Goal: Navigation & Orientation: Find specific page/section

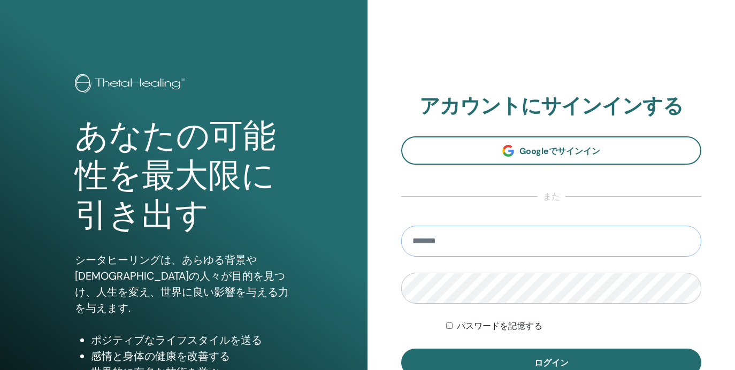
type input "**********"
click at [551, 363] on button "ログイン" at bounding box center [551, 363] width 300 height 28
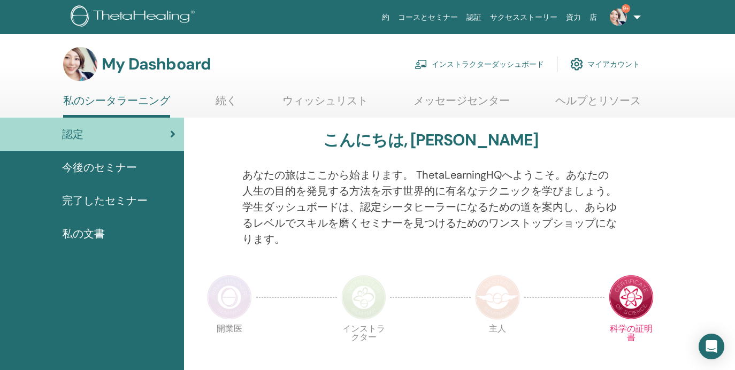
click at [576, 18] on link "資力" at bounding box center [574, 17] width 24 height 20
click at [91, 169] on span "今後のセミナー" at bounding box center [99, 167] width 75 height 16
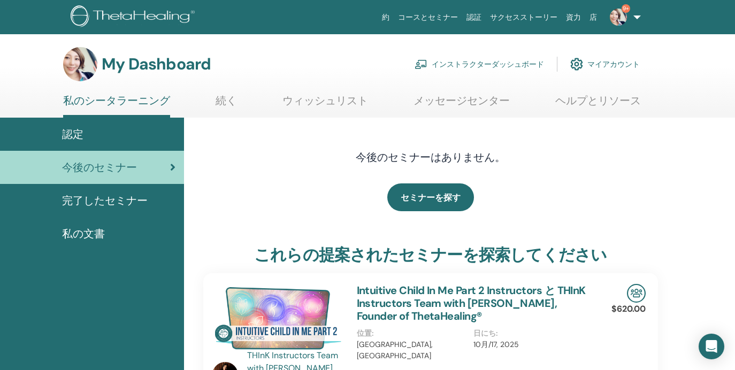
click at [88, 206] on span "完了したセミナー" at bounding box center [105, 201] width 86 height 16
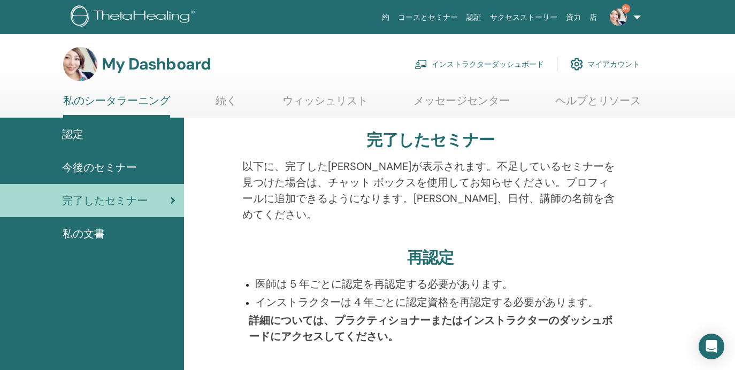
click at [136, 169] on span "今後のセミナー" at bounding box center [99, 167] width 75 height 16
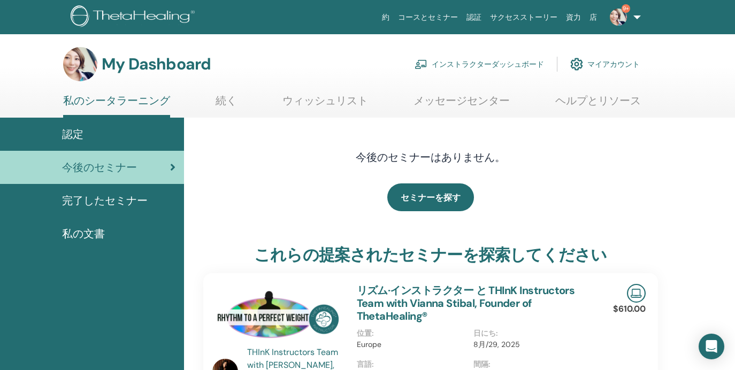
click at [80, 232] on span "私の文書" at bounding box center [83, 234] width 43 height 16
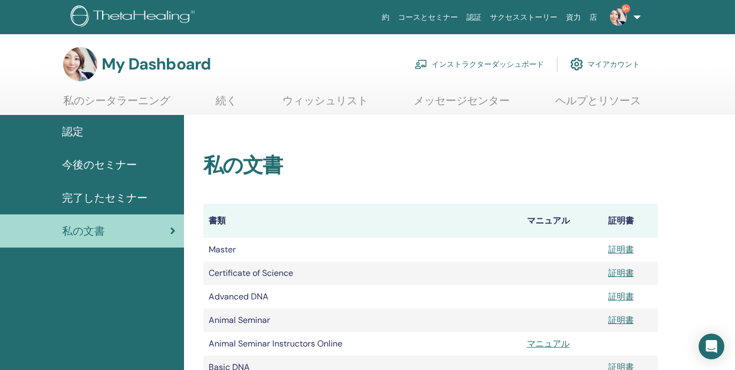
click at [617, 62] on link "マイアカウント" at bounding box center [605, 64] width 70 height 24
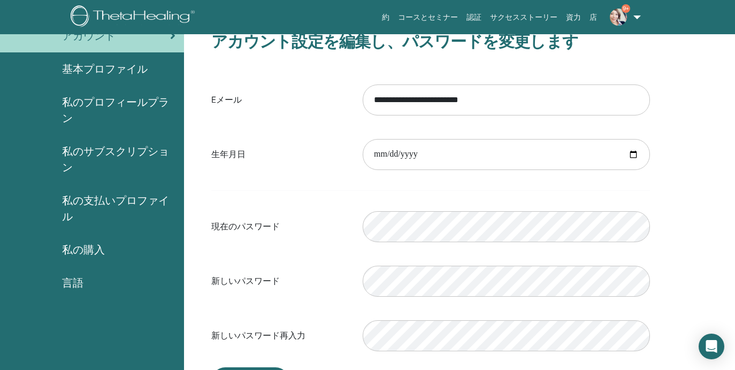
scroll to position [113, 0]
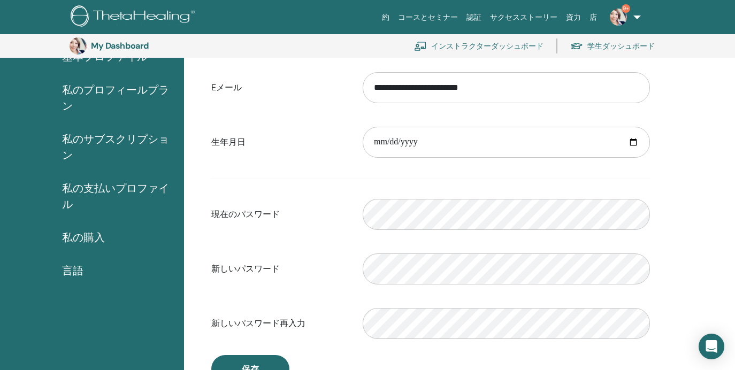
click at [83, 240] on span "私の購入" at bounding box center [83, 237] width 43 height 16
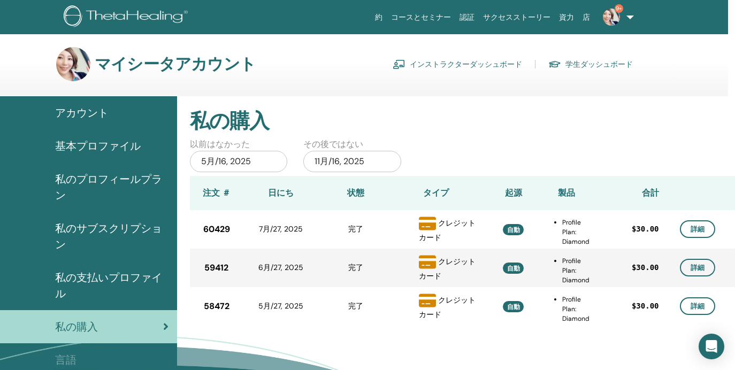
scroll to position [0, 7]
click at [95, 277] on span "私の支払いプロファイル" at bounding box center [111, 286] width 113 height 32
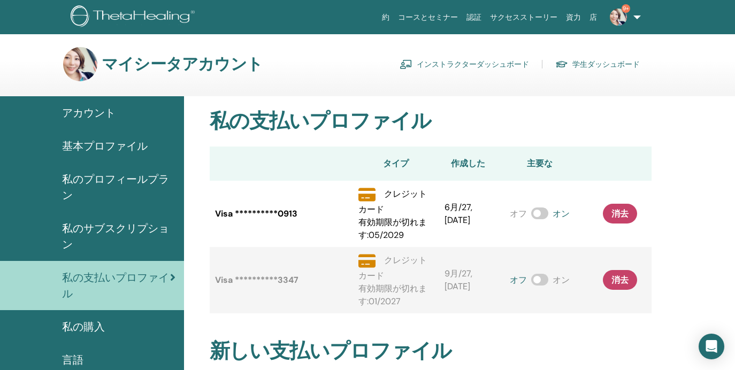
click at [98, 109] on span "アカウント" at bounding box center [88, 113] width 53 height 16
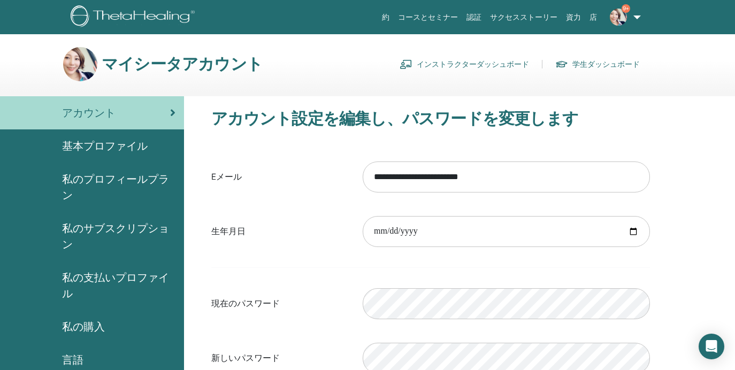
click at [104, 148] on span "基本プロファイル" at bounding box center [105, 146] width 86 height 16
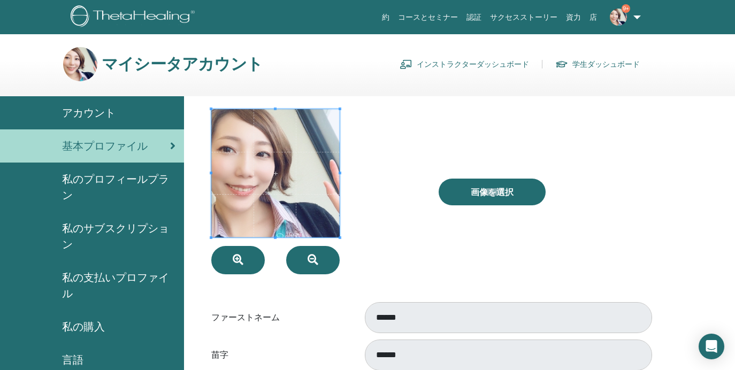
click at [132, 183] on span "私のプロフィールプラン" at bounding box center [118, 187] width 113 height 32
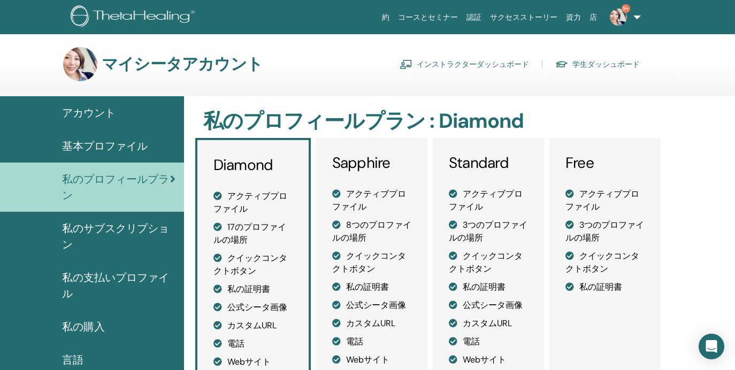
click at [134, 232] on span "私のサブスクリプション" at bounding box center [118, 236] width 113 height 32
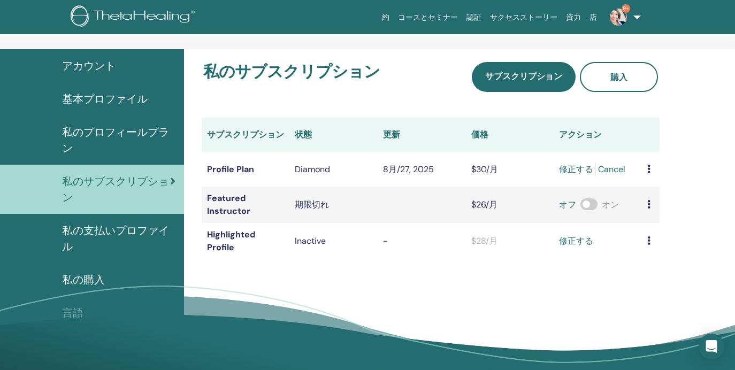
scroll to position [55, 0]
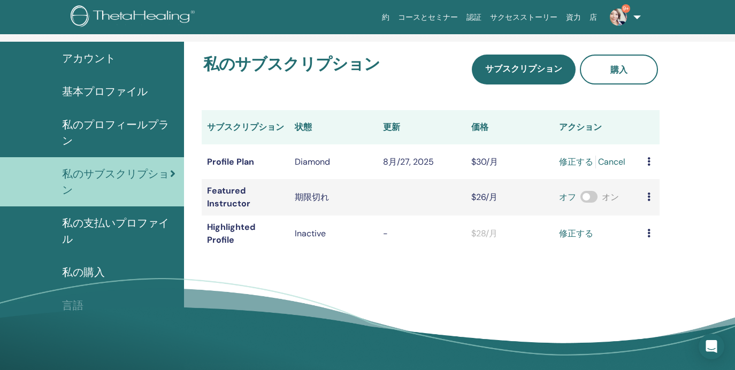
click at [120, 225] on span "私の支払いプロファイル" at bounding box center [118, 231] width 113 height 32
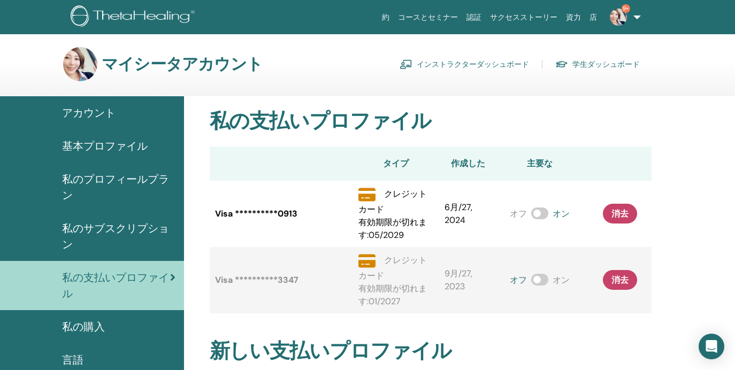
click at [482, 66] on link "インストラクターダッシュボード" at bounding box center [464, 64] width 129 height 17
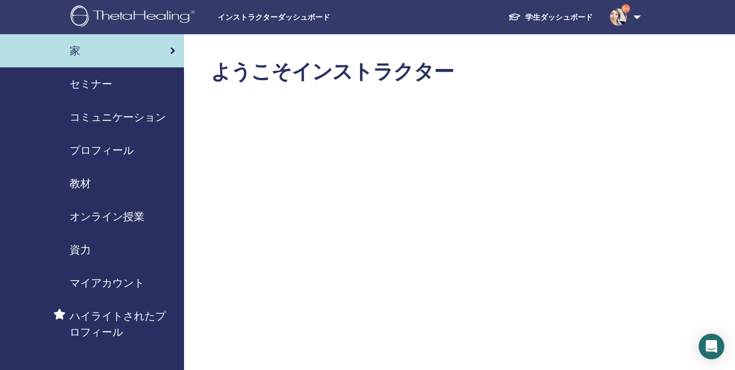
click at [95, 147] on span "プロフィール" at bounding box center [102, 150] width 64 height 16
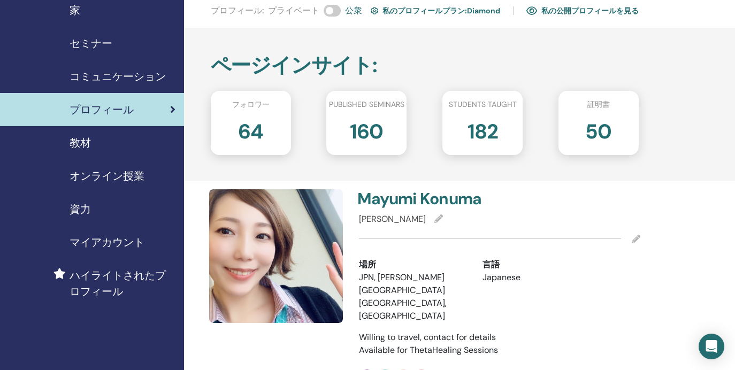
scroll to position [41, 0]
click at [494, 118] on h2 "182" at bounding box center [482, 129] width 30 height 30
click at [484, 126] on h2 "182" at bounding box center [482, 129] width 30 height 30
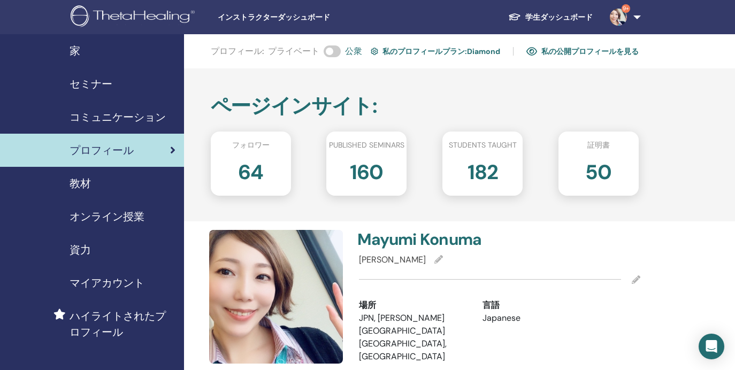
scroll to position [0, 0]
click at [563, 14] on link "学生ダッシュボード" at bounding box center [551, 17] width 102 height 20
